Goal: Find specific page/section: Find specific page/section

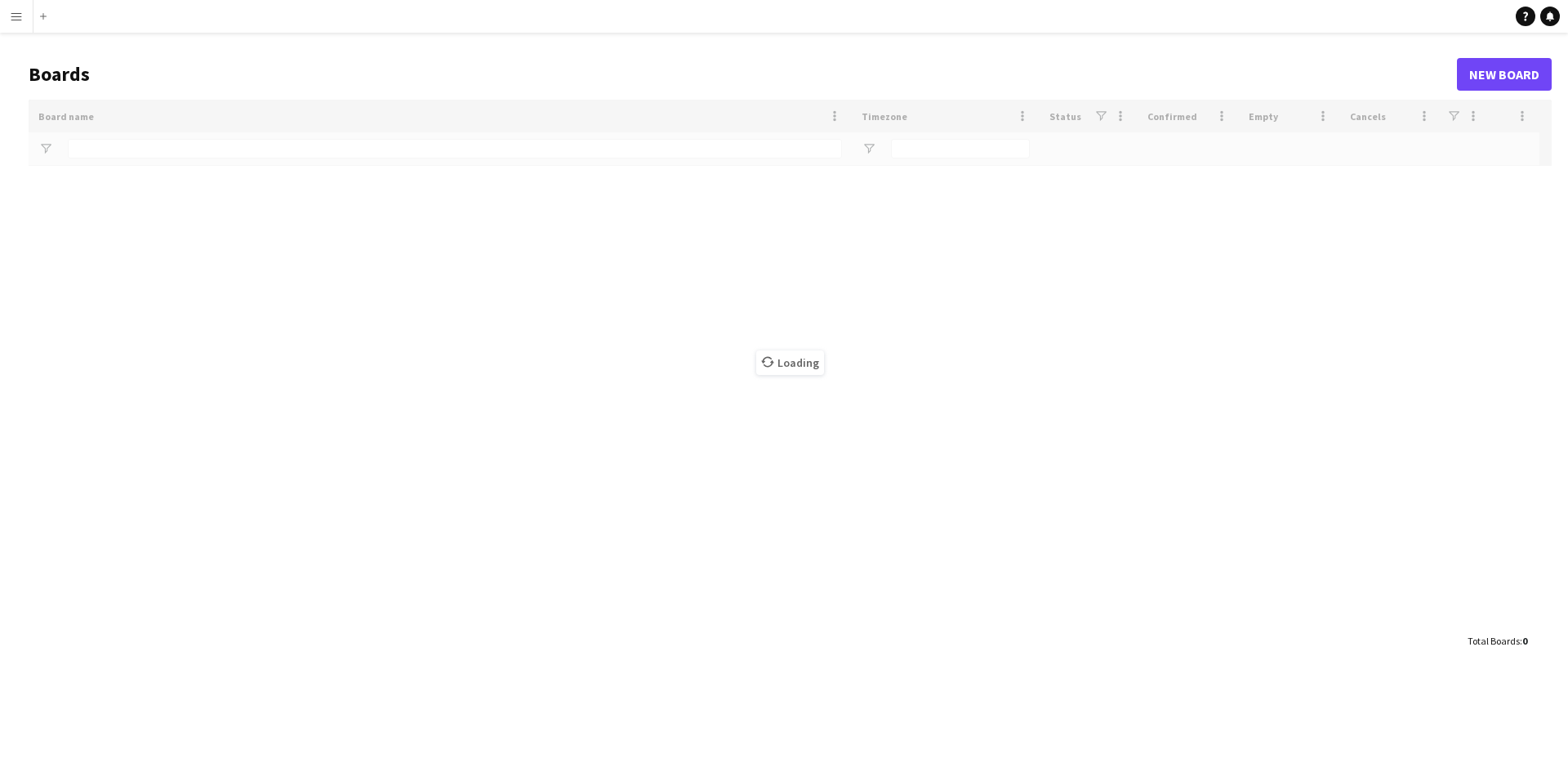
type input "****"
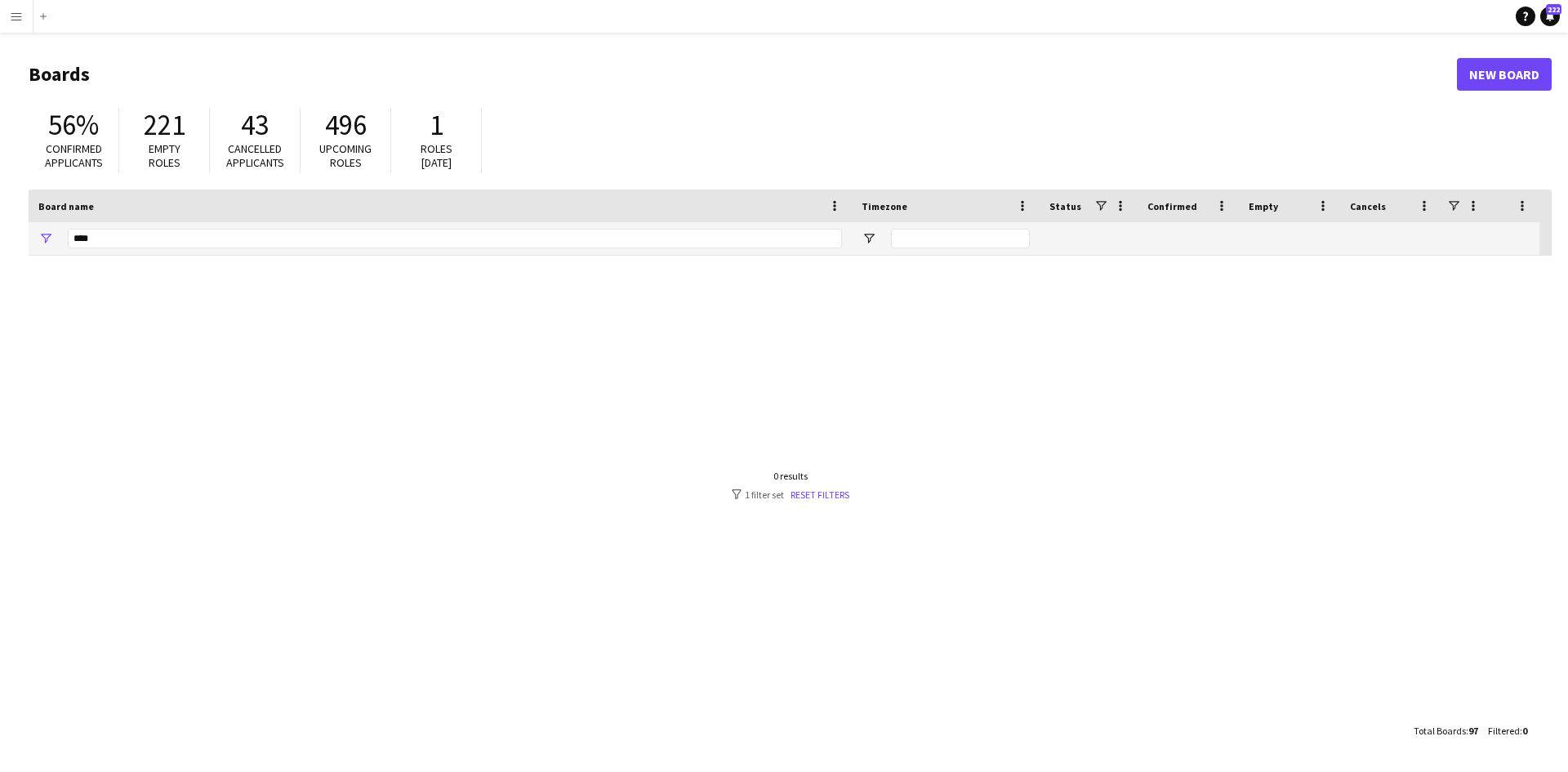
click at [17, 19] on app-icon "Menu" at bounding box center [16, 16] width 13 height 13
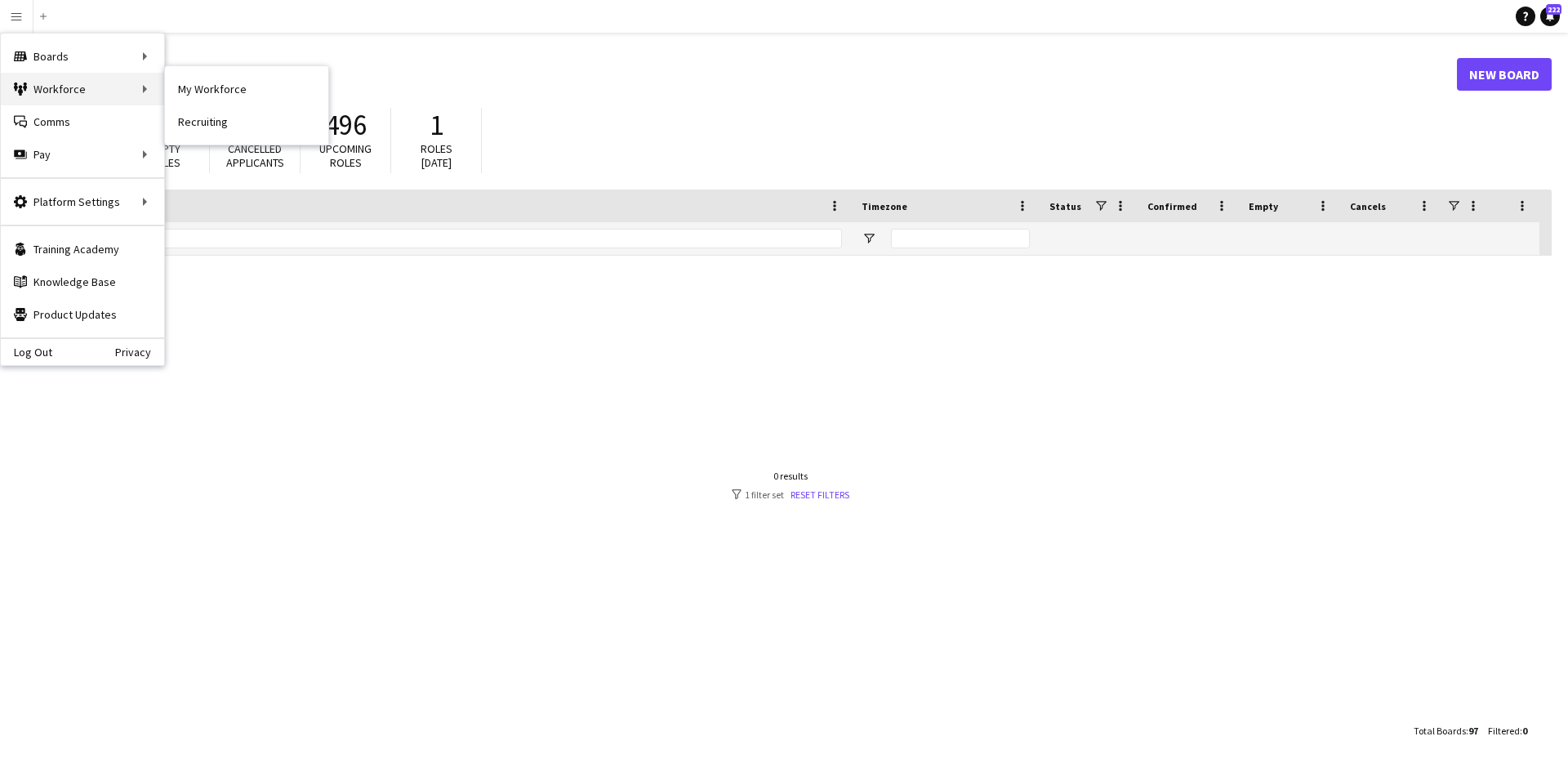
click at [71, 90] on div "Workforce Workforce" at bounding box center [83, 89] width 163 height 33
click at [69, 61] on div "Boards Boards" at bounding box center [83, 56] width 163 height 33
click at [83, 60] on div "Boards Boards" at bounding box center [83, 56] width 163 height 33
click at [197, 90] on link "All jobs" at bounding box center [247, 89] width 163 height 33
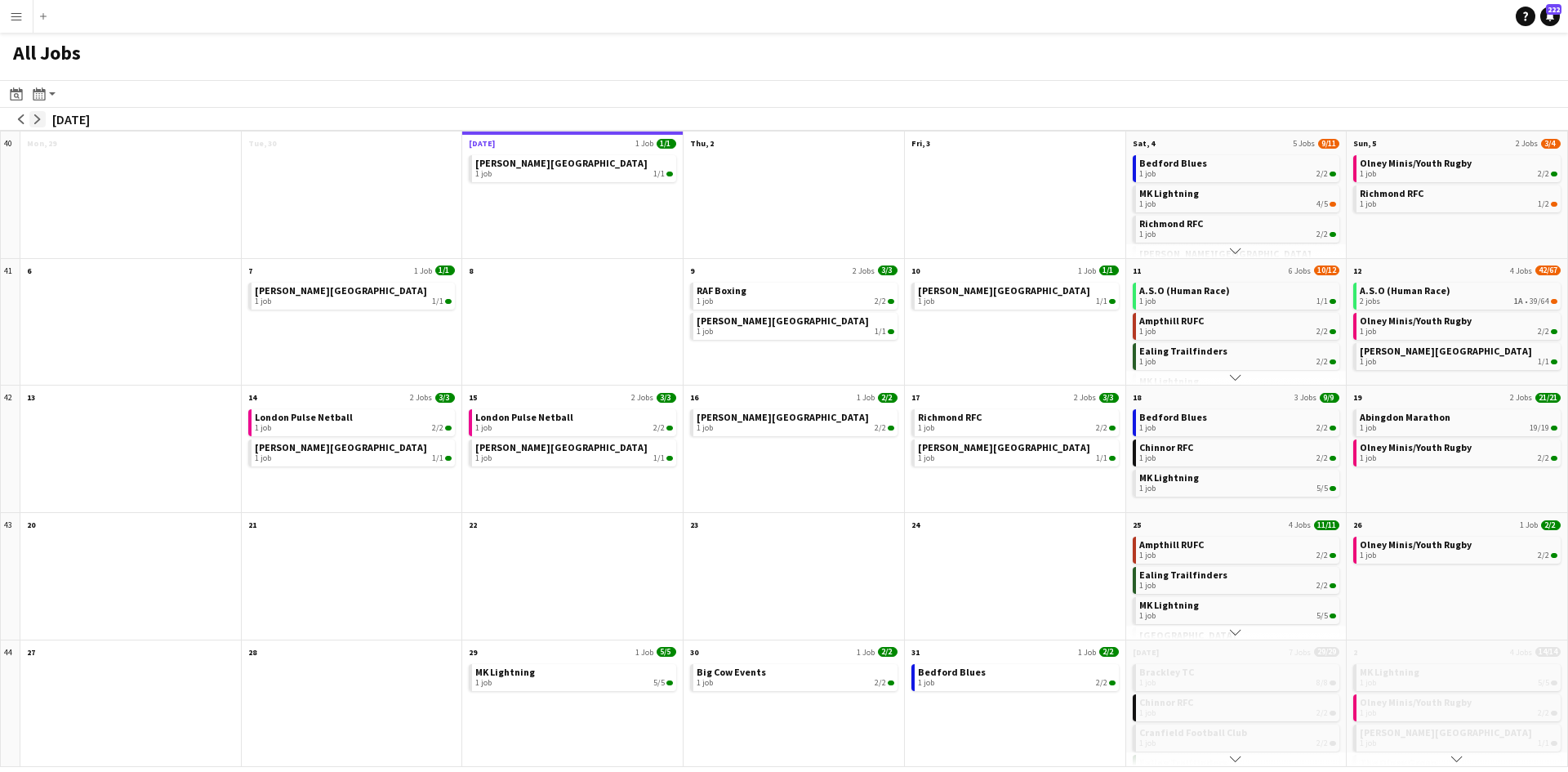
click at [41, 122] on app-icon "arrow-right" at bounding box center [38, 119] width 10 height 10
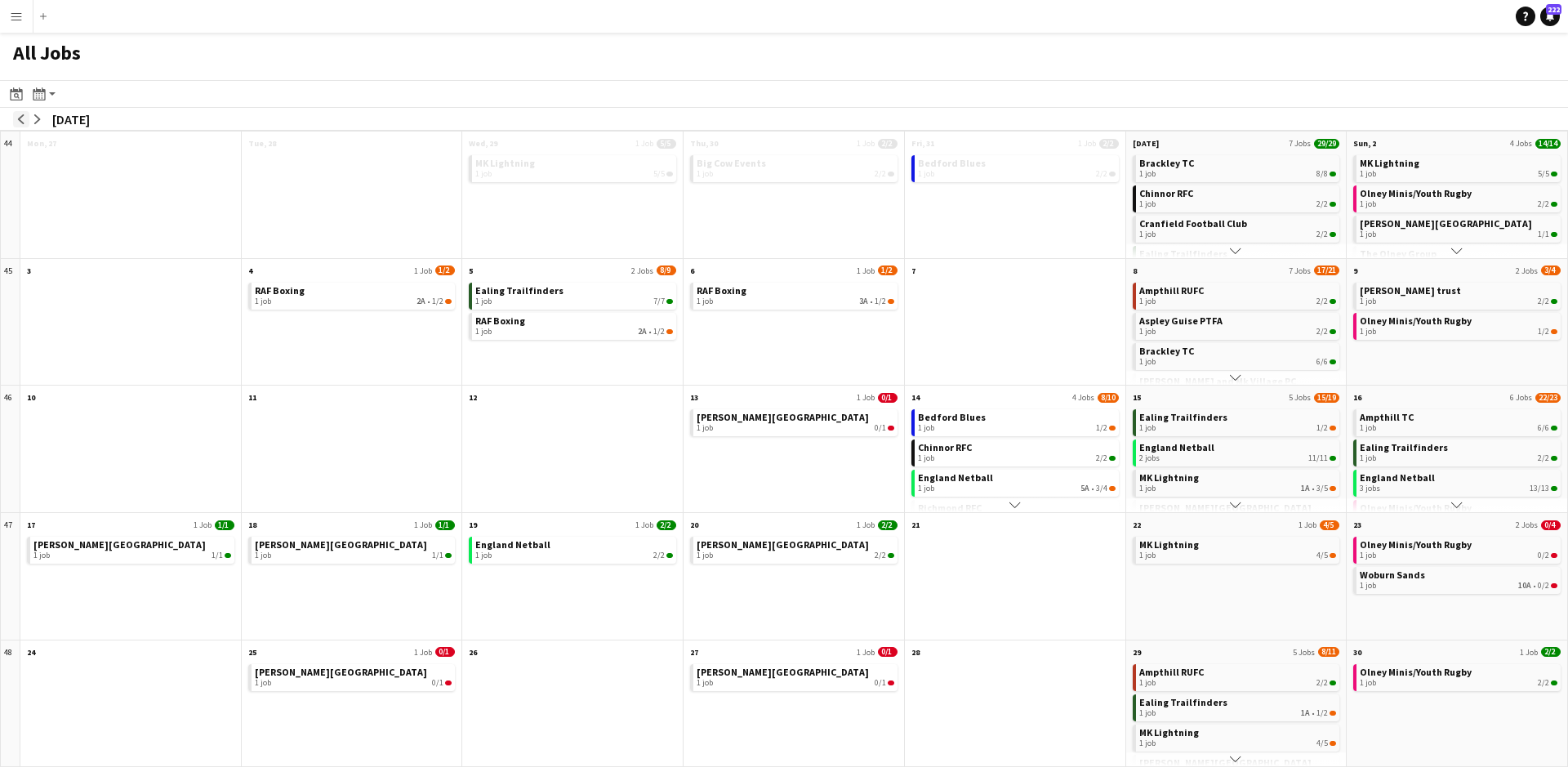
click at [21, 119] on app-icon "arrow-left" at bounding box center [21, 119] width 10 height 10
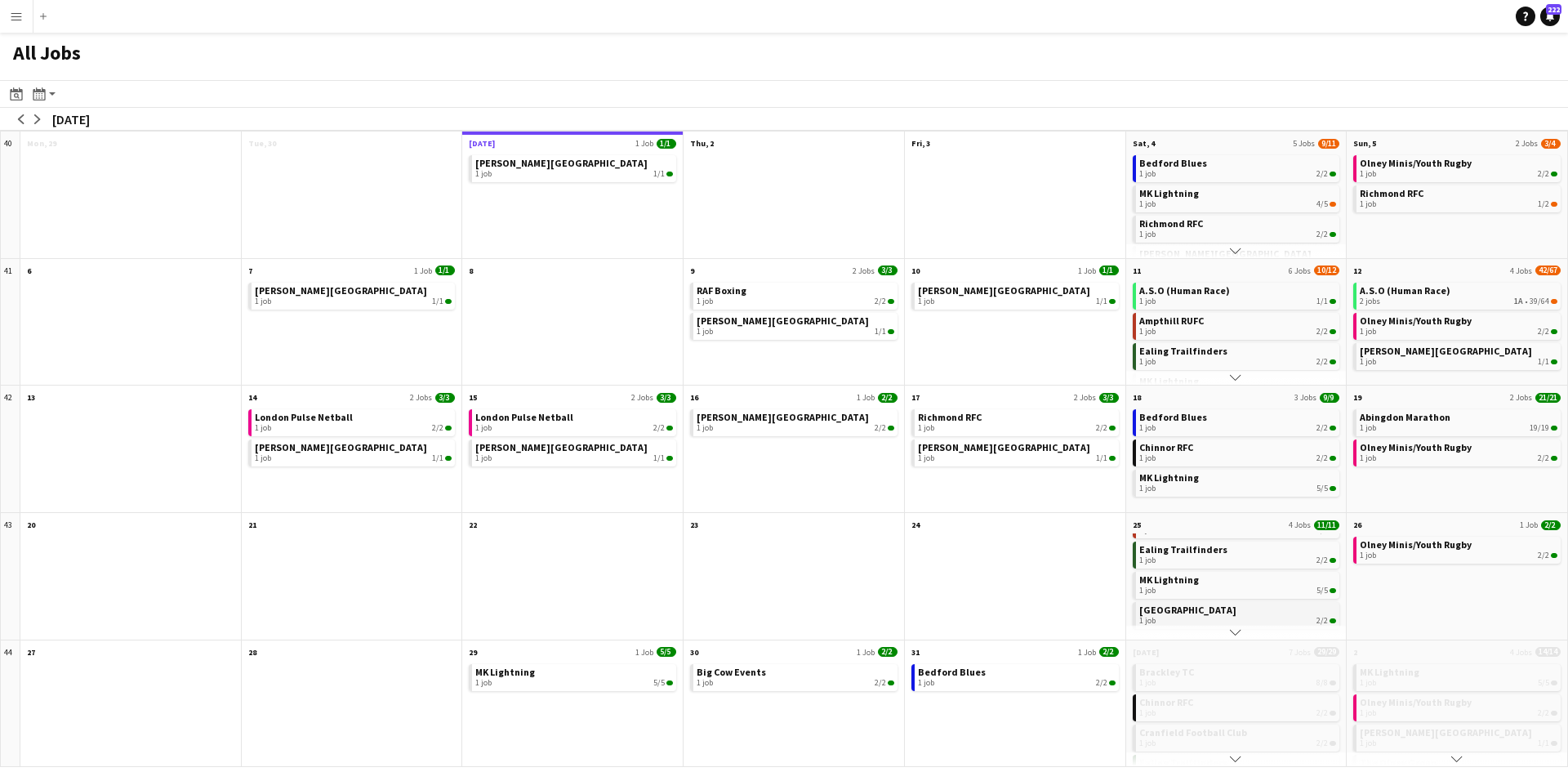
scroll to position [33, 0]
click at [1228, 761] on button "Scroll down" at bounding box center [1237, 759] width 221 height 15
click at [40, 117] on app-icon "arrow-right" at bounding box center [38, 119] width 10 height 10
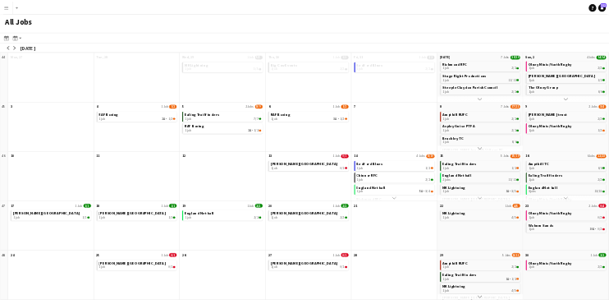
scroll to position [0, 0]
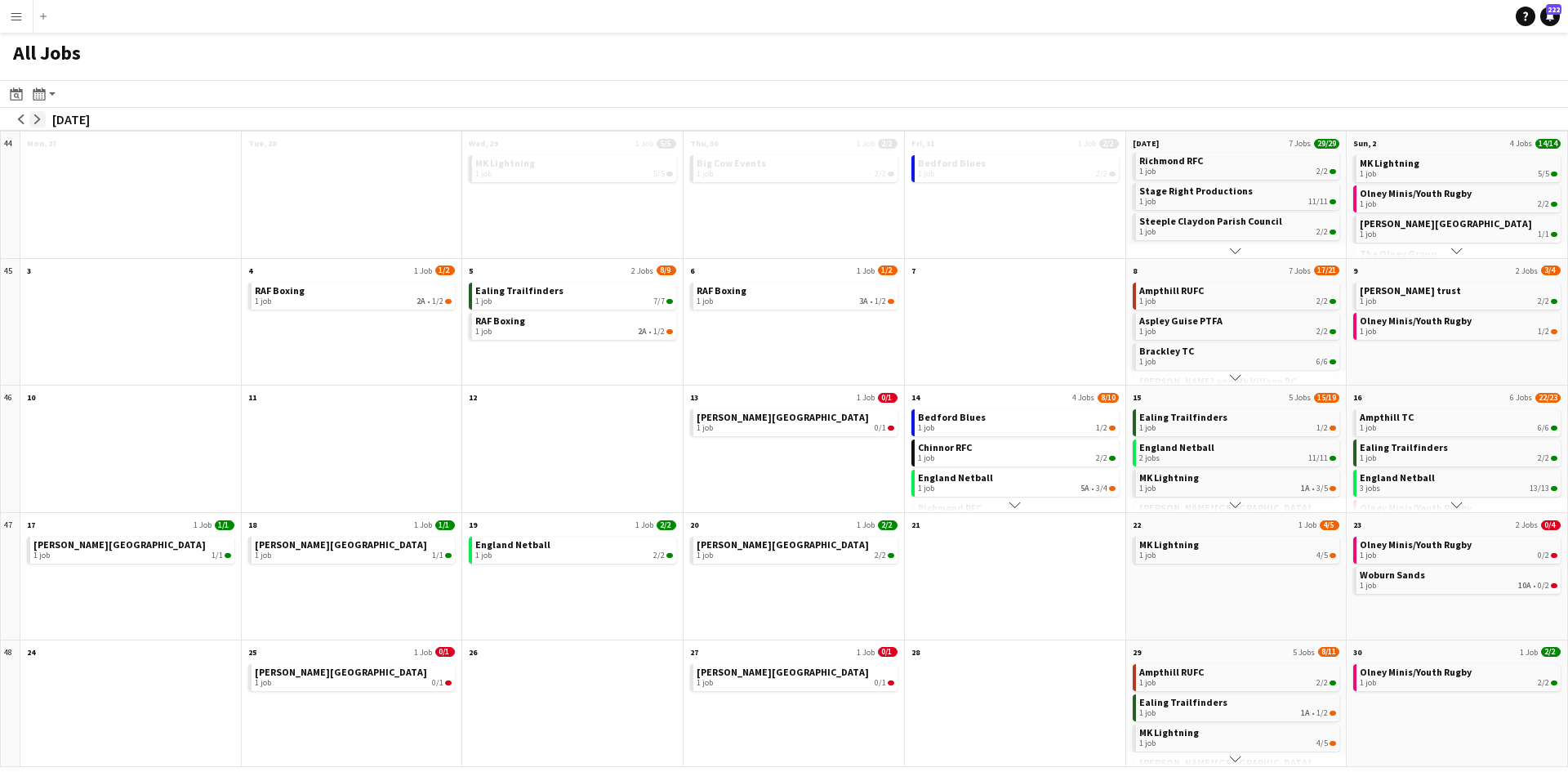
click at [41, 117] on app-icon "arrow-right" at bounding box center [38, 119] width 10 height 10
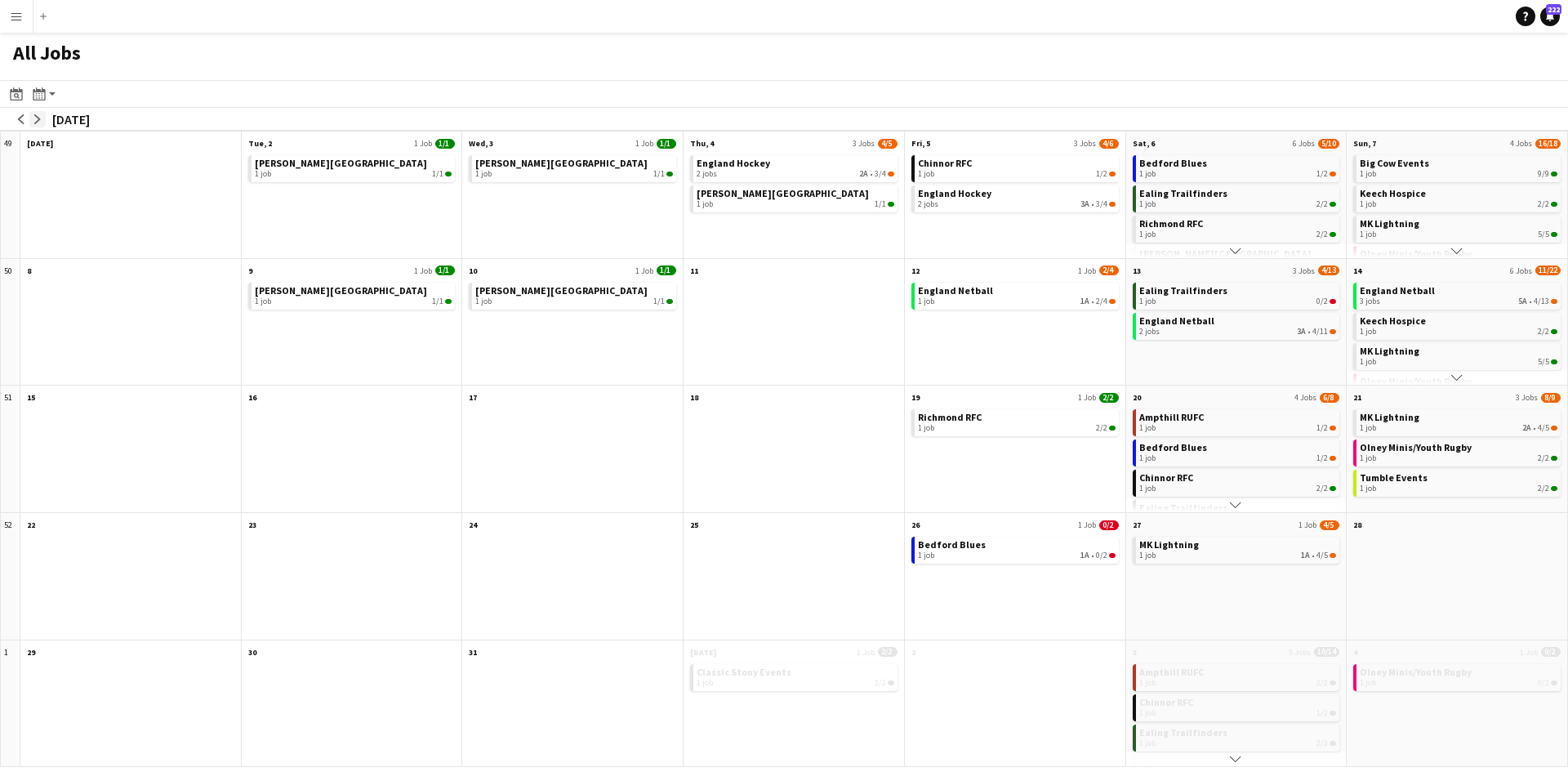
click at [41, 117] on app-icon "arrow-right" at bounding box center [38, 119] width 10 height 10
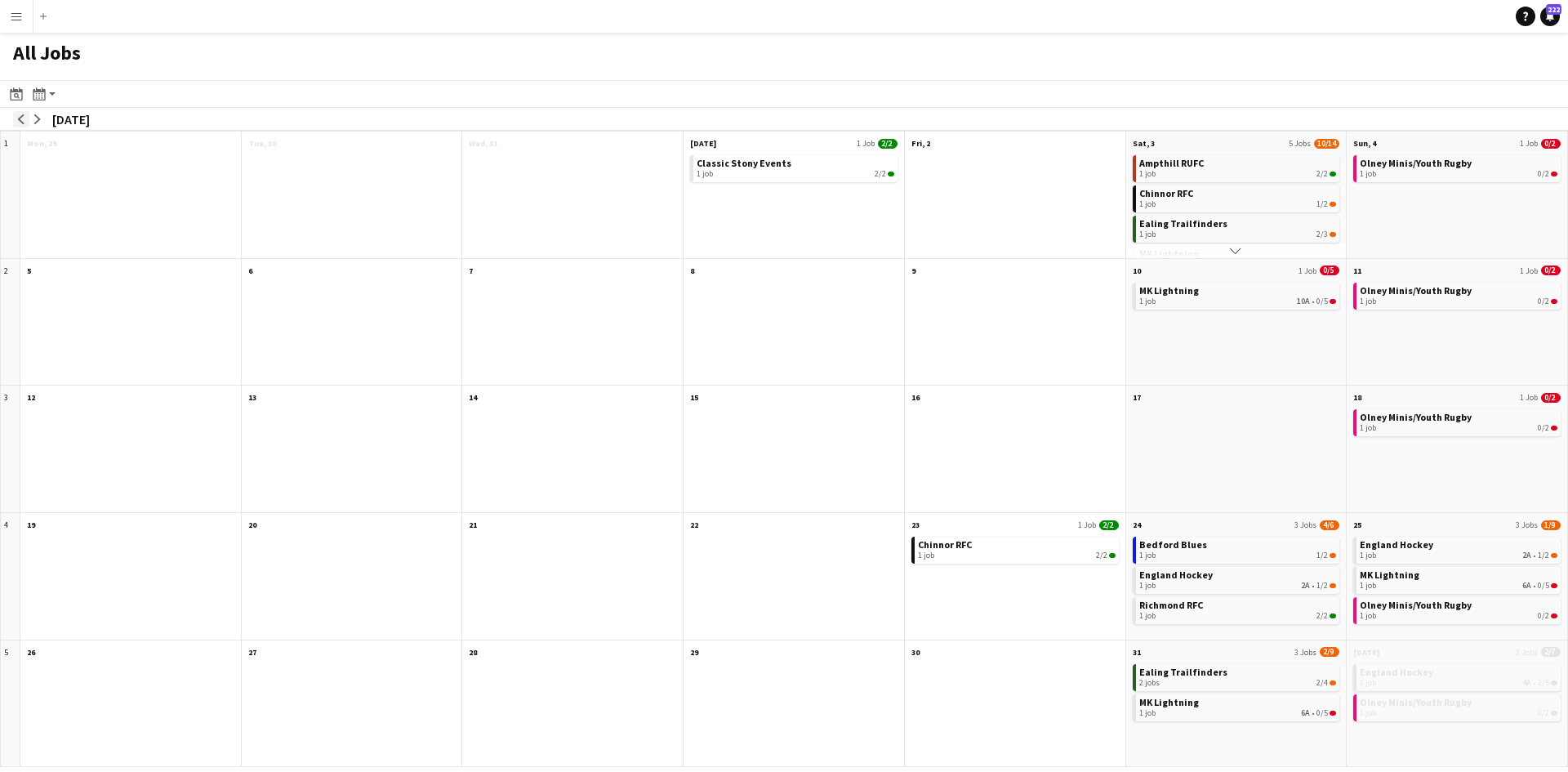
click at [25, 118] on app-icon "arrow-left" at bounding box center [21, 119] width 10 height 10
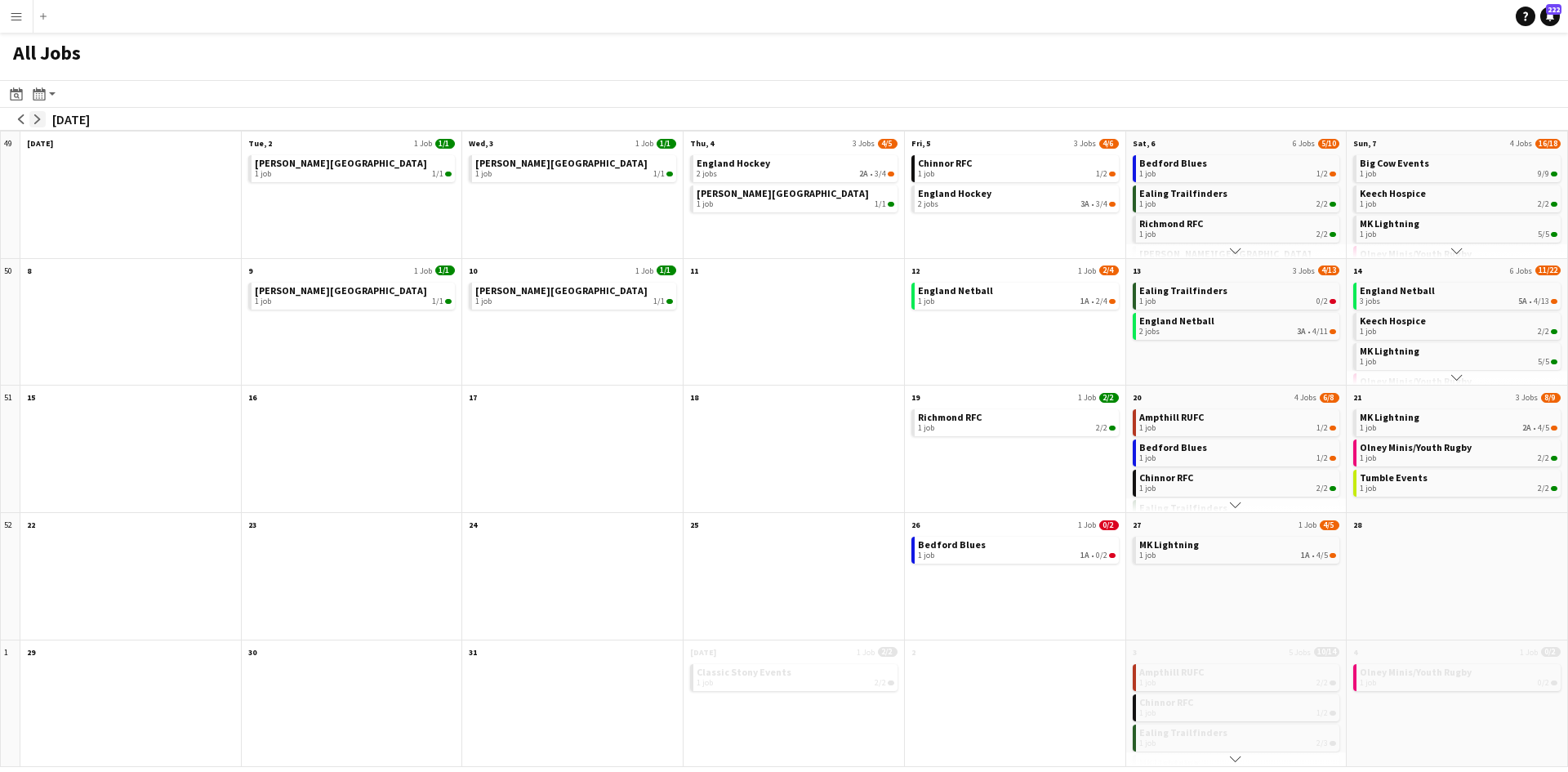
click at [40, 119] on app-icon "arrow-right" at bounding box center [38, 119] width 10 height 10
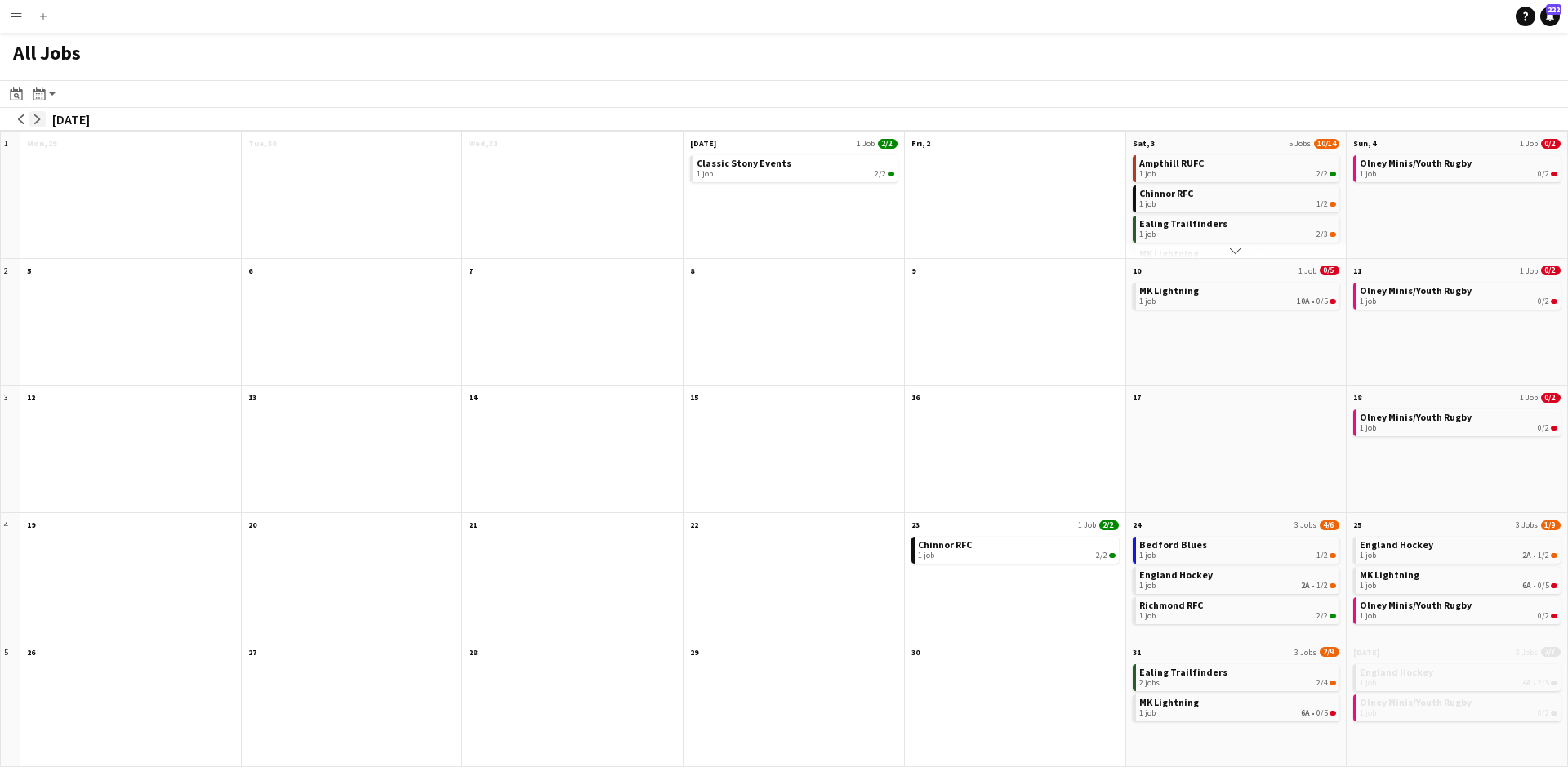
click at [42, 119] on app-icon "arrow-right" at bounding box center [38, 119] width 10 height 10
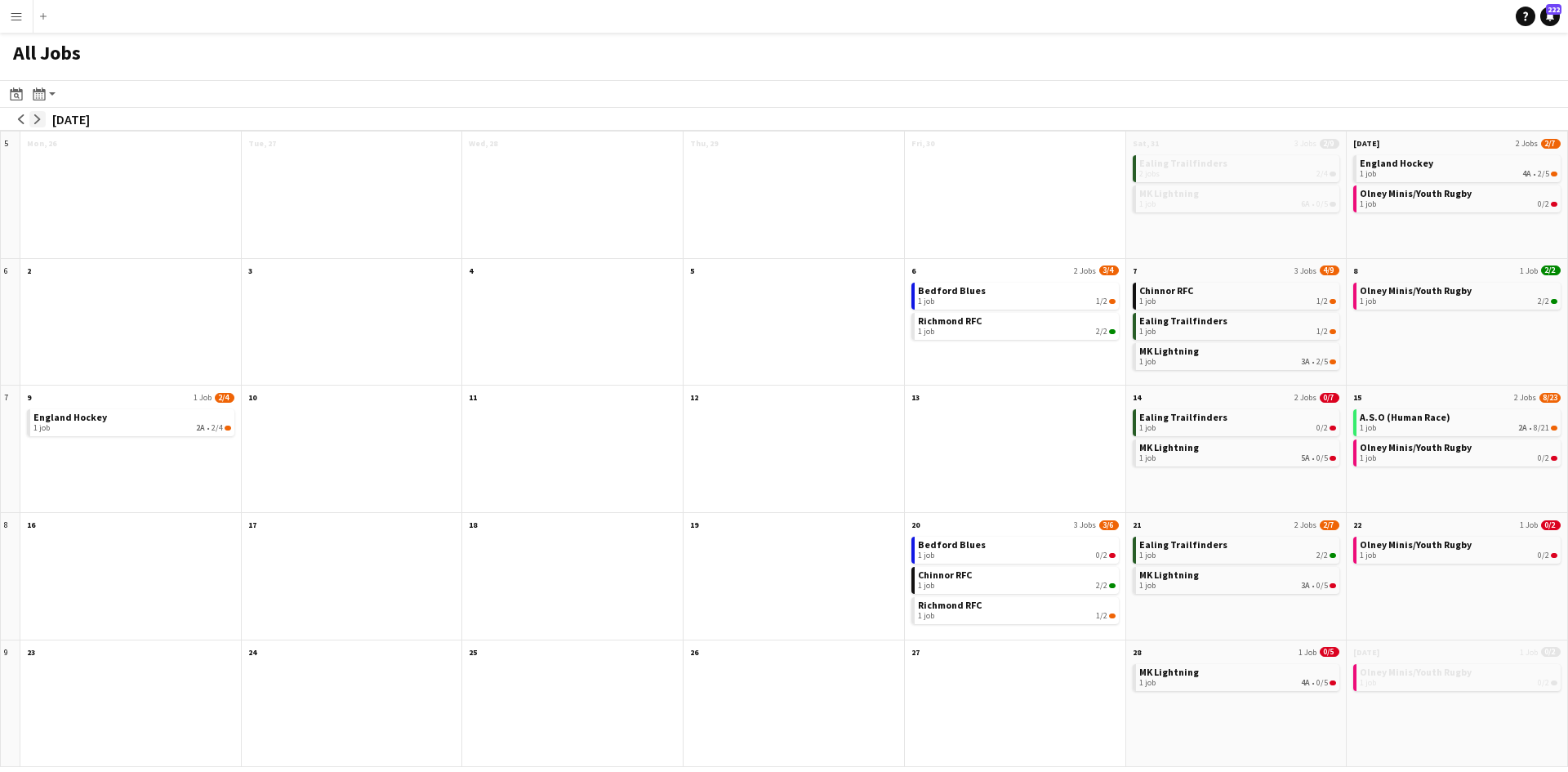
click at [42, 119] on app-icon "arrow-right" at bounding box center [38, 119] width 10 height 10
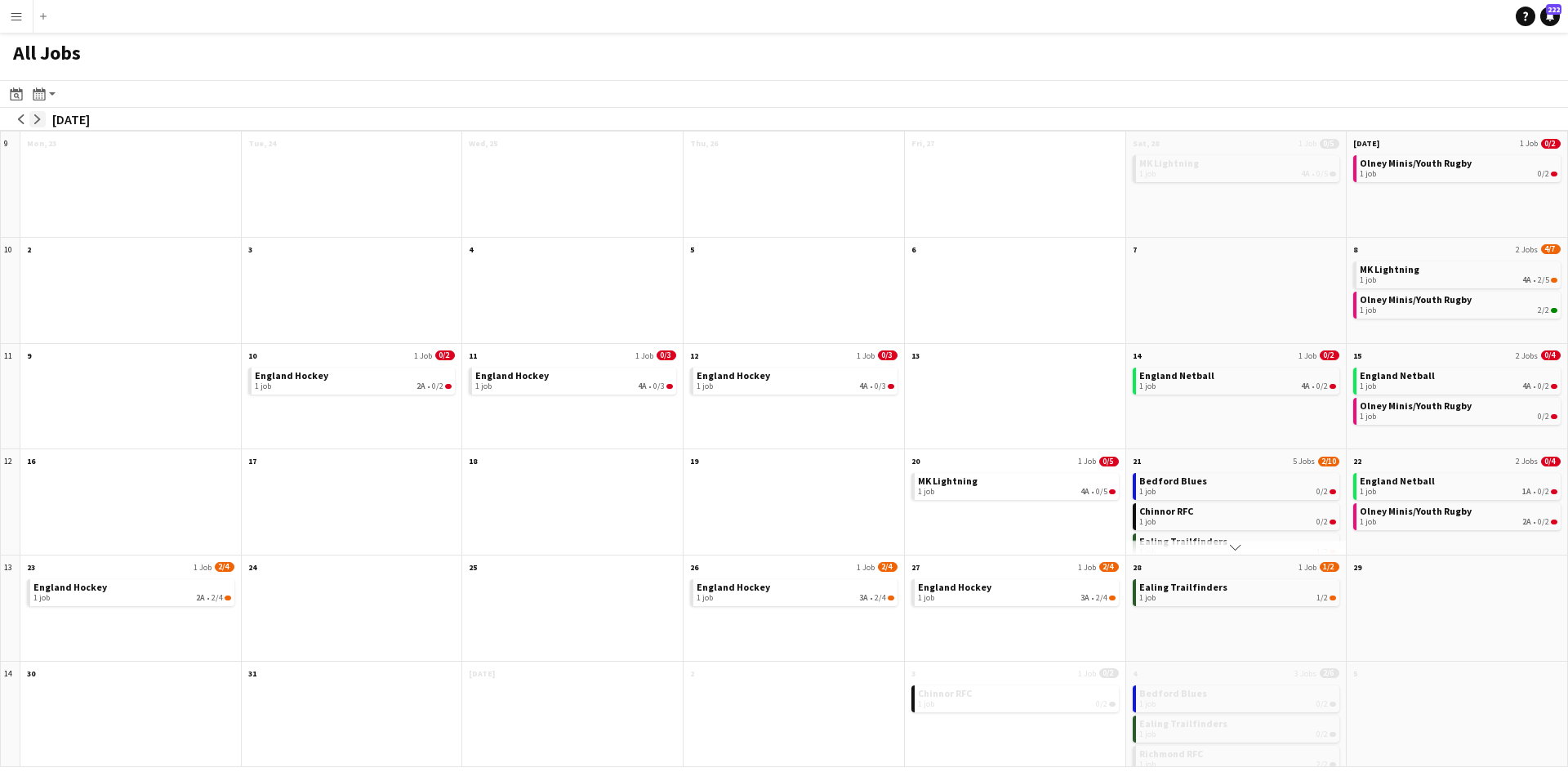
click at [44, 118] on button "arrow-right" at bounding box center [38, 119] width 16 height 16
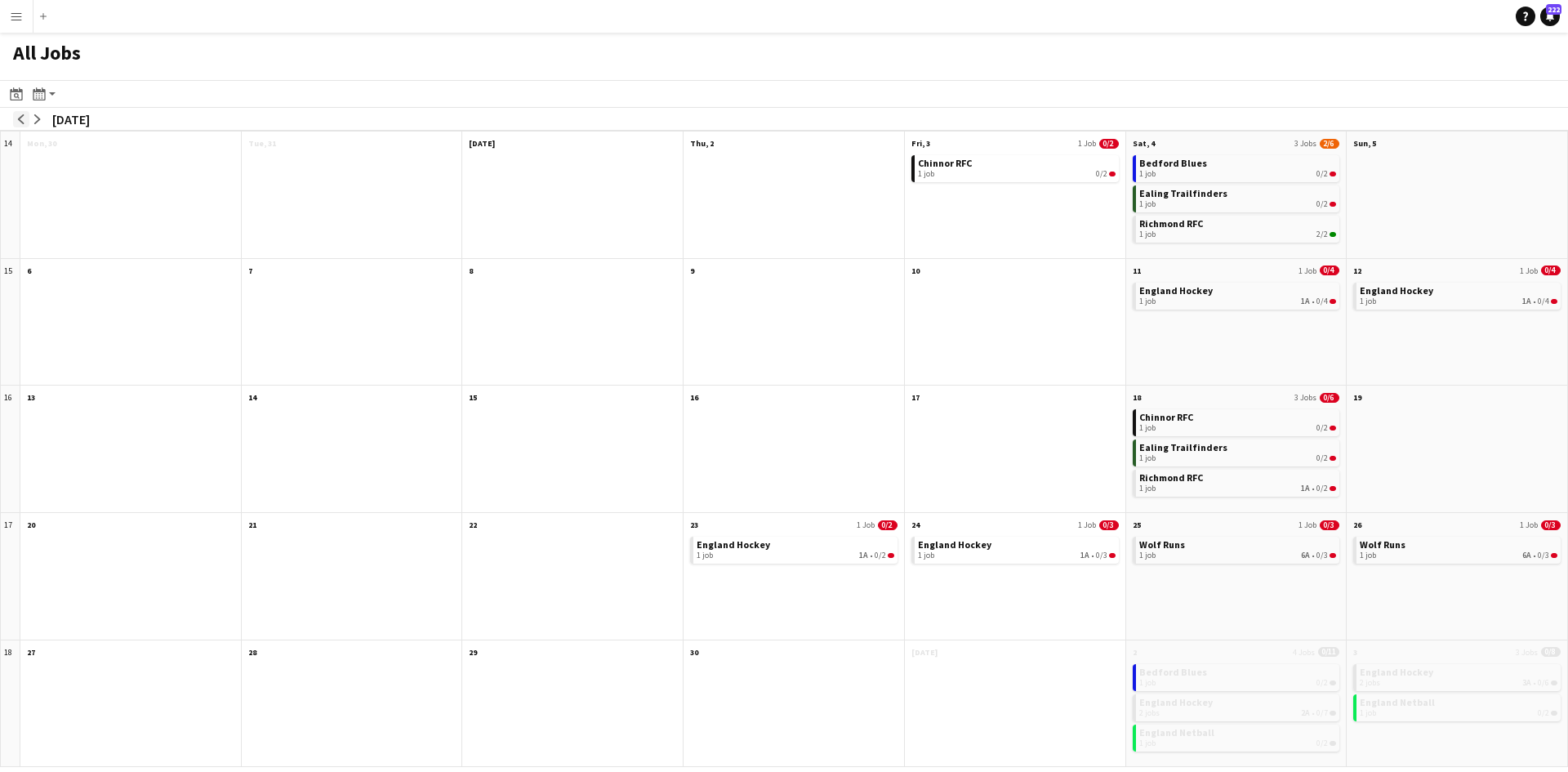
click at [22, 114] on app-icon "arrow-left" at bounding box center [21, 119] width 10 height 10
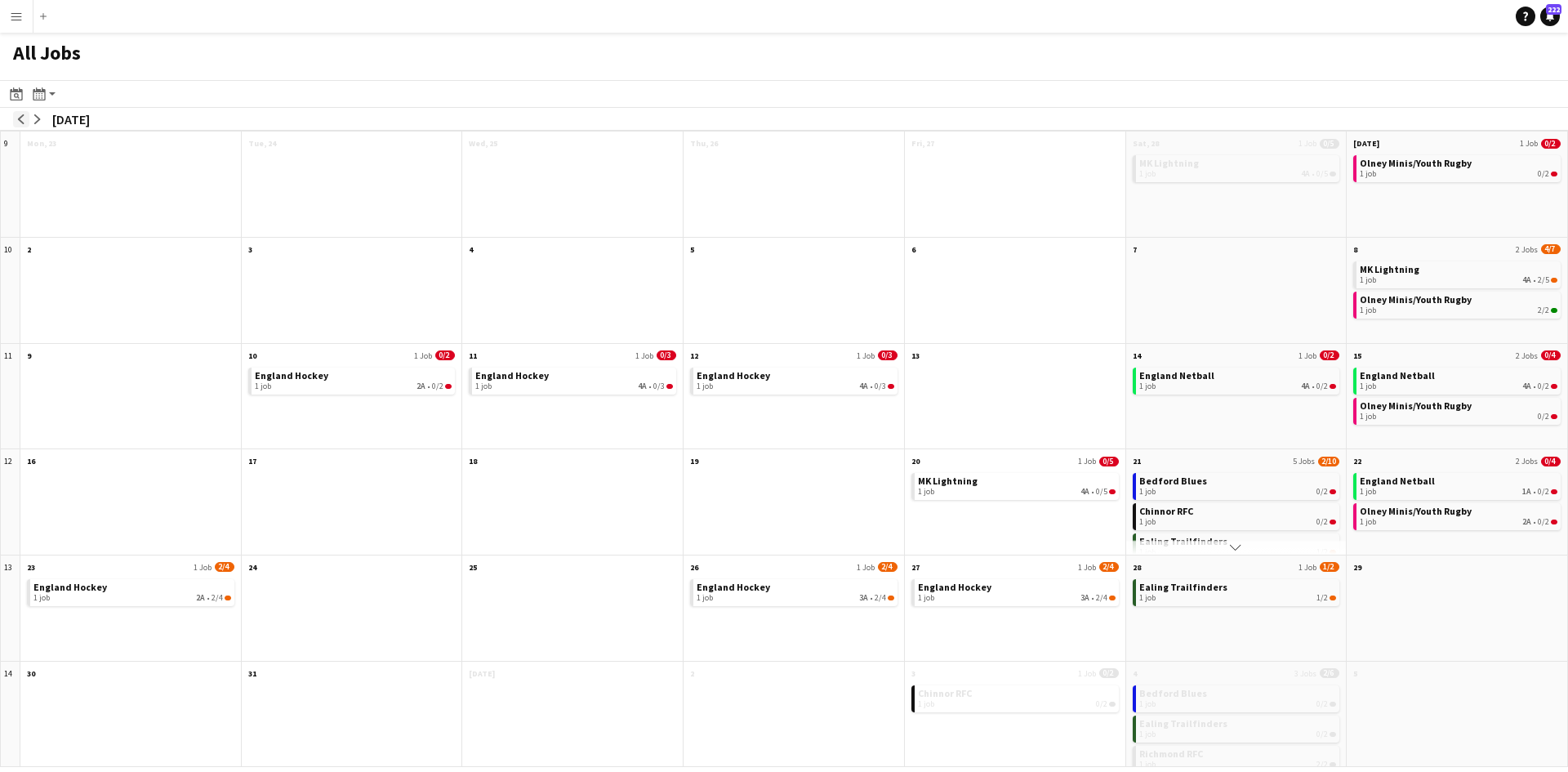
click at [22, 114] on app-icon "arrow-left" at bounding box center [21, 119] width 10 height 10
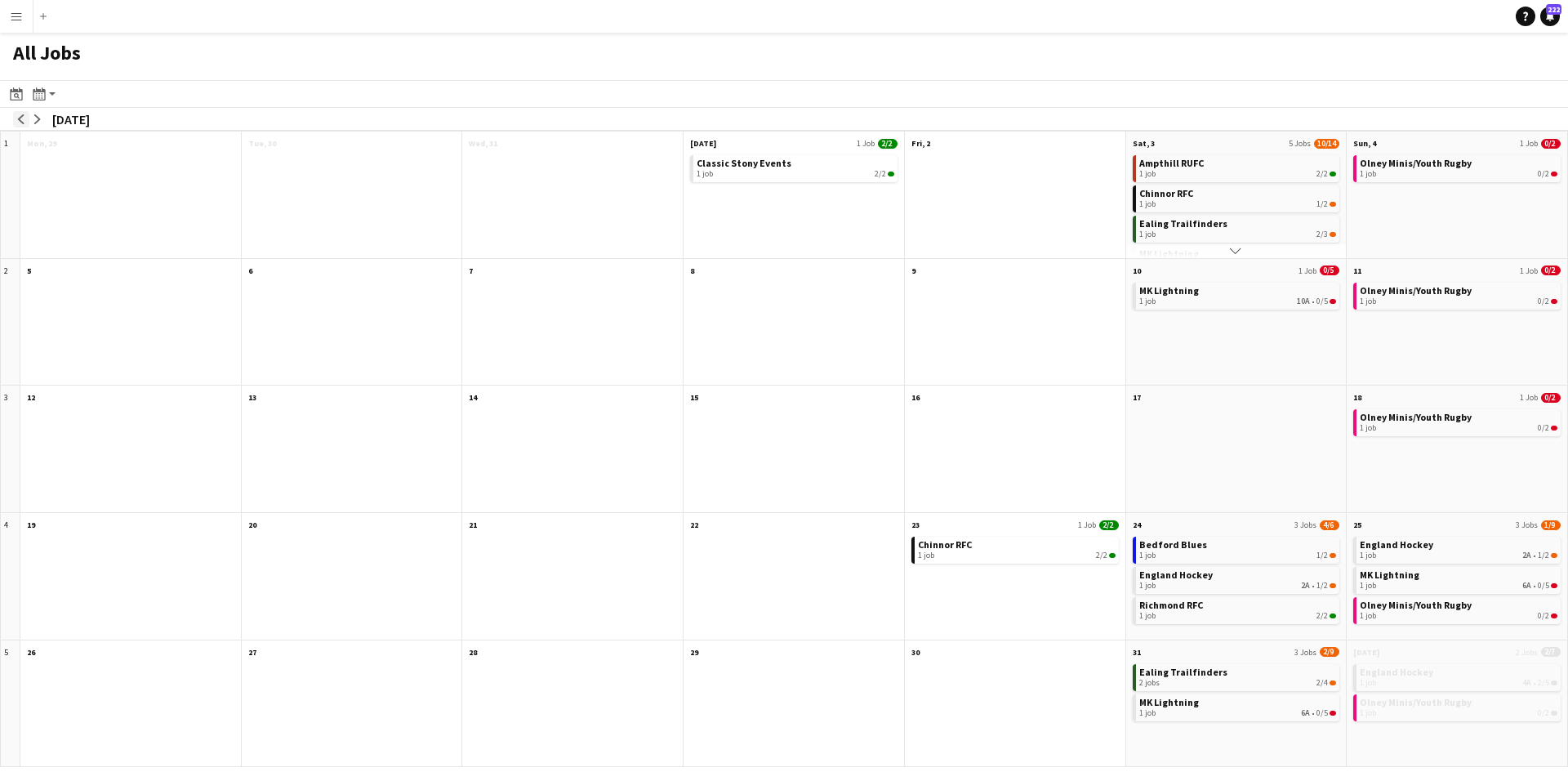
click at [22, 114] on app-icon "arrow-left" at bounding box center [21, 119] width 10 height 10
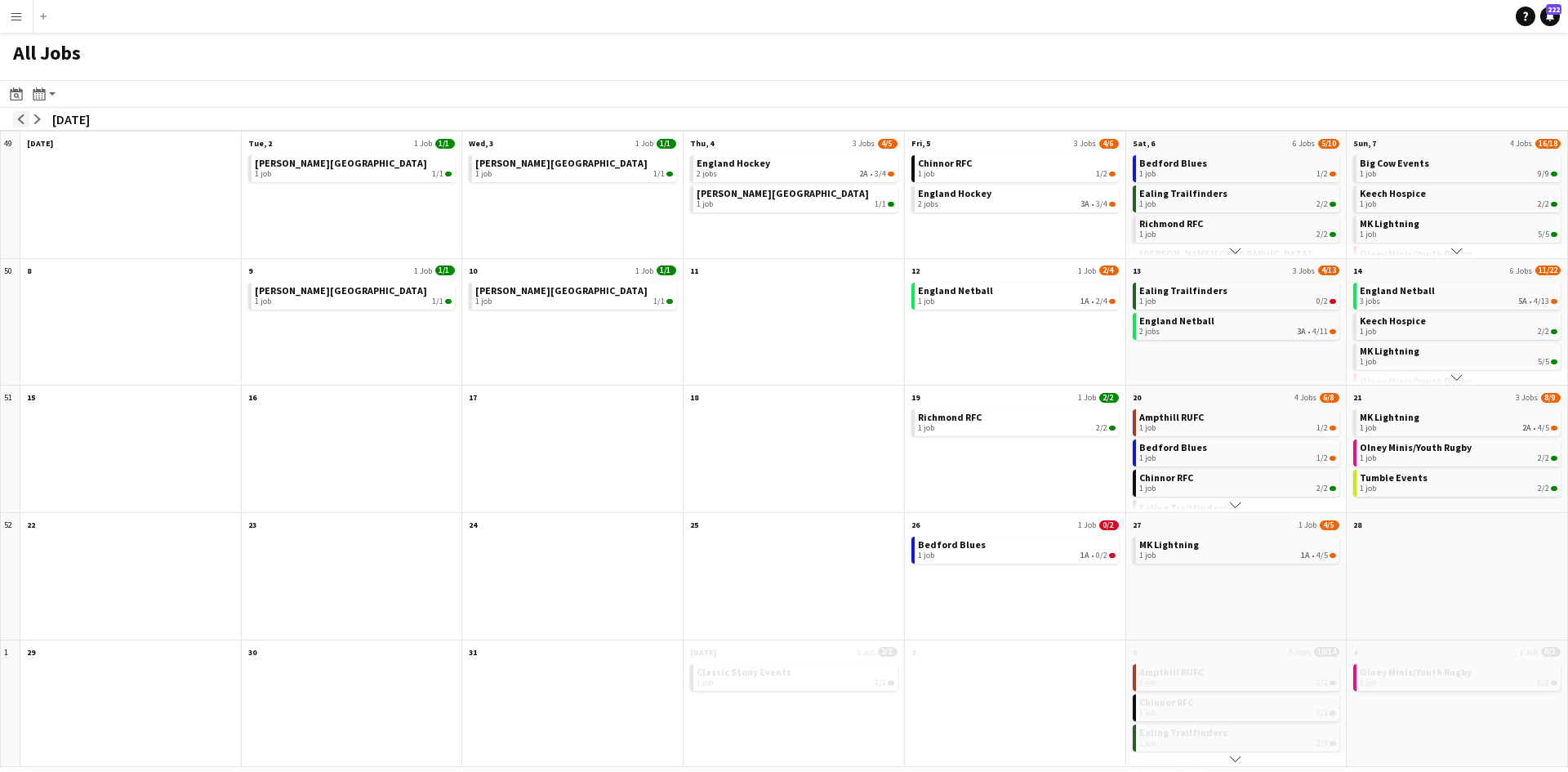
click at [25, 114] on app-icon "arrow-left" at bounding box center [21, 119] width 10 height 10
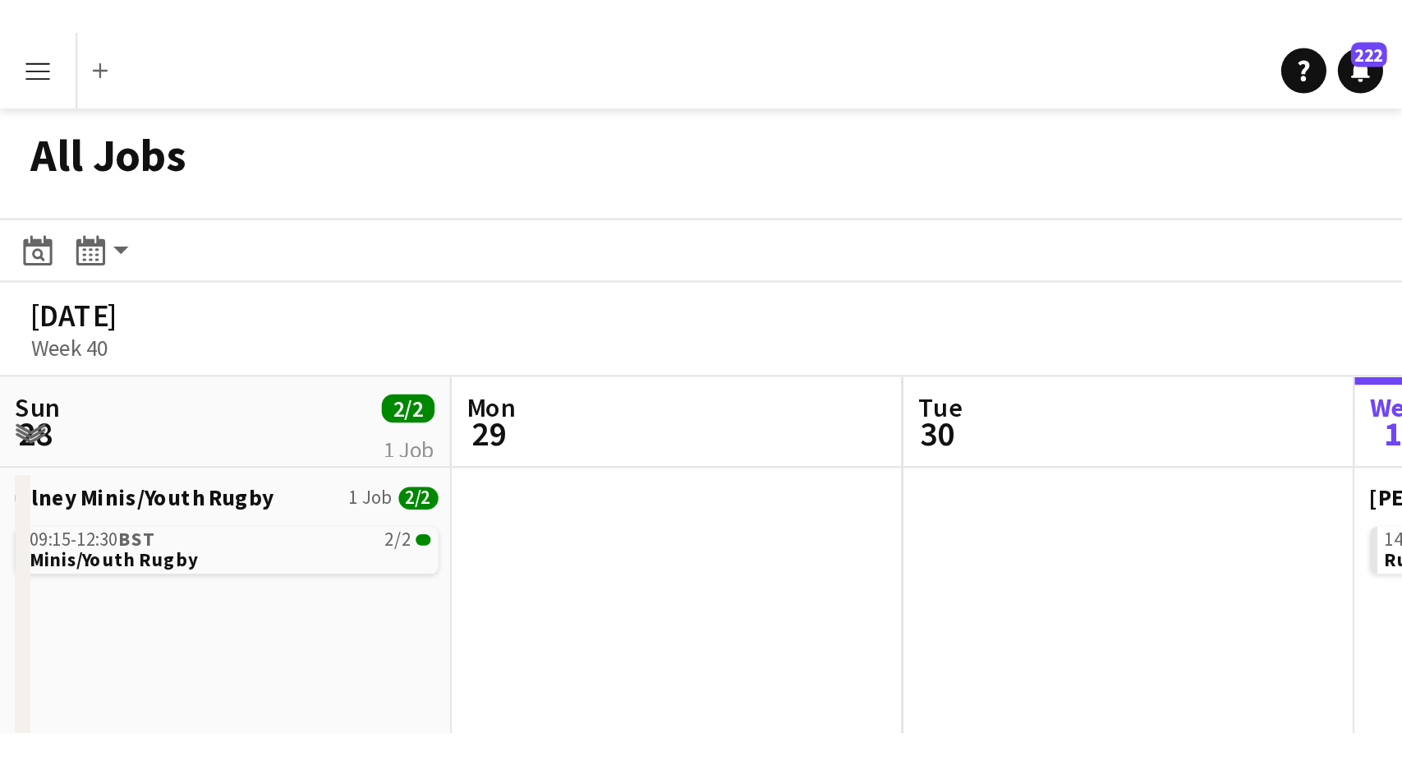
scroll to position [0, 393]
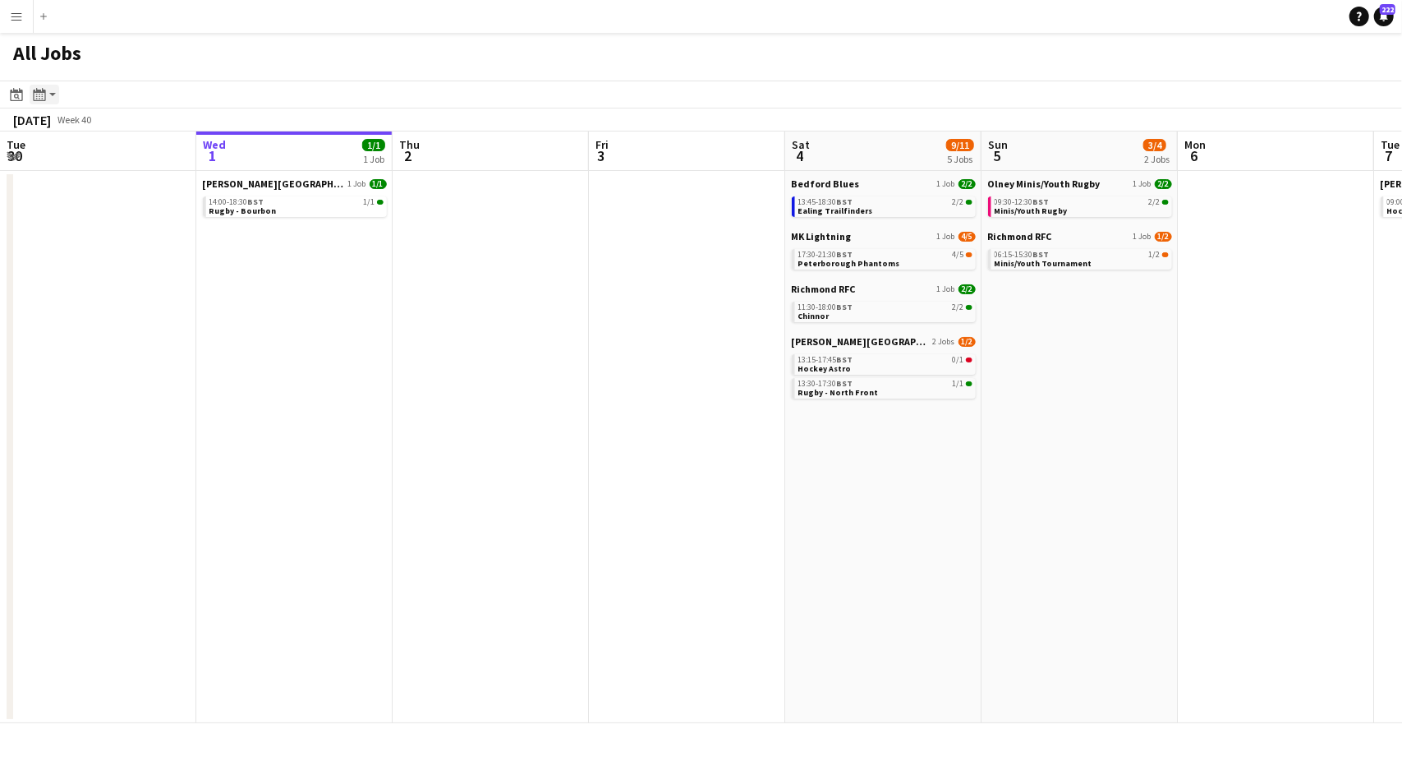
click at [44, 97] on icon "Month view / Day view" at bounding box center [39, 94] width 13 height 13
click at [59, 185] on link "Month view" at bounding box center [89, 182] width 90 height 15
